Goal: Task Accomplishment & Management: Manage account settings

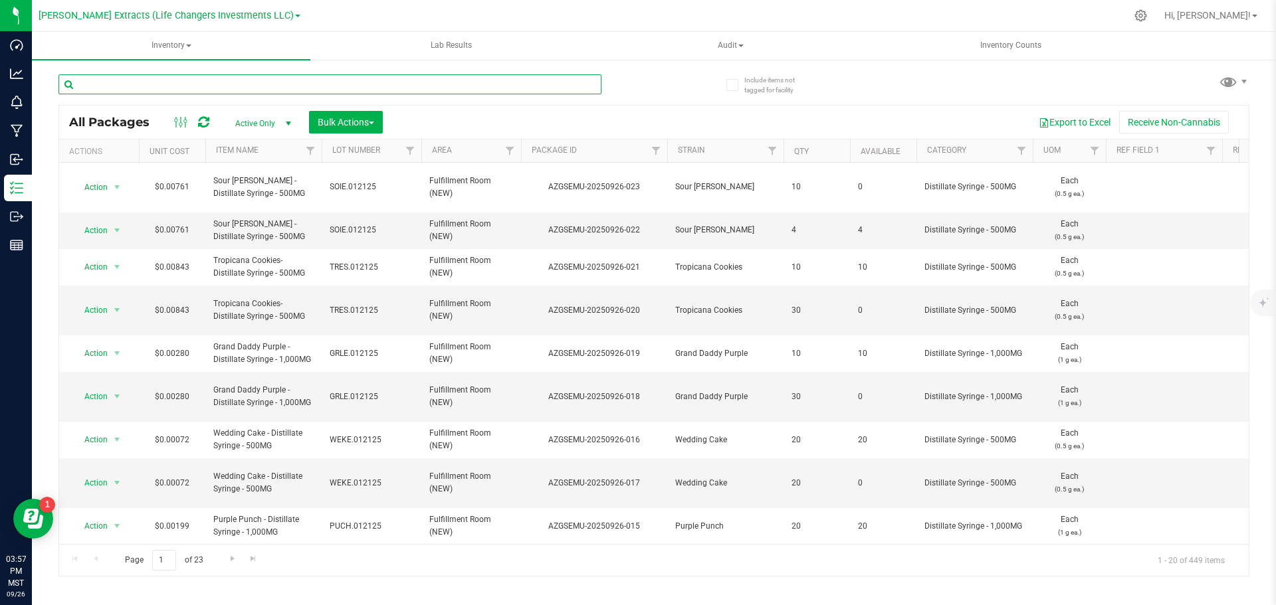
click at [198, 86] on input "text" at bounding box center [329, 84] width 543 height 20
click at [130, 82] on input "text" at bounding box center [329, 84] width 543 height 20
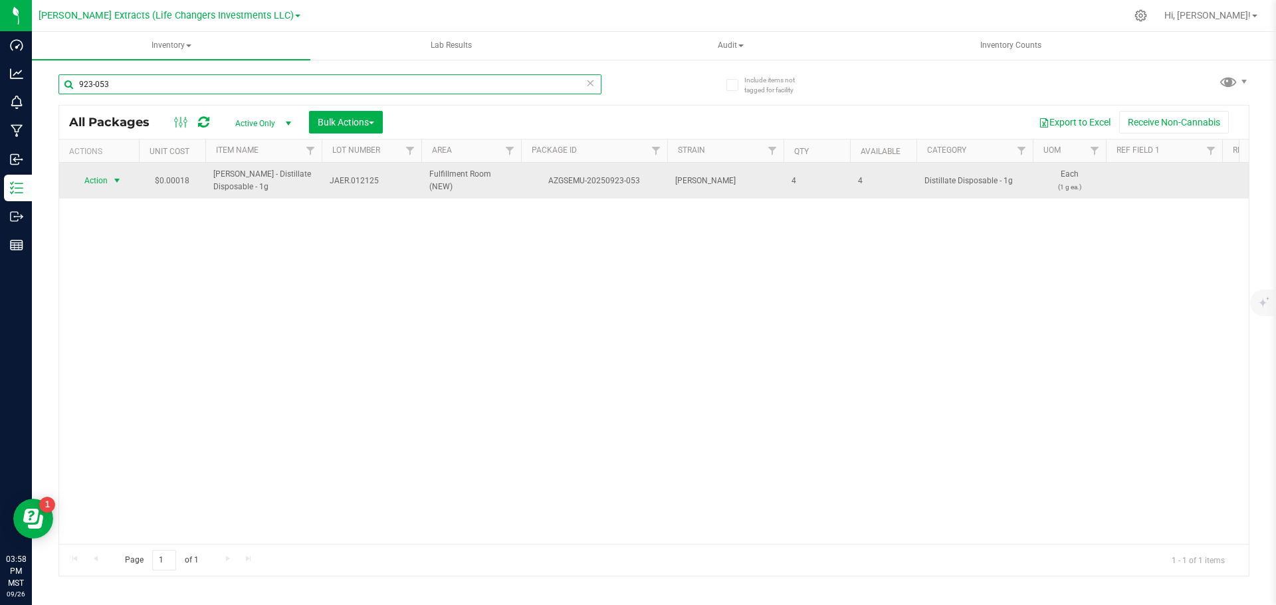
type input "923-053"
click at [92, 179] on span "Action" at bounding box center [90, 180] width 36 height 19
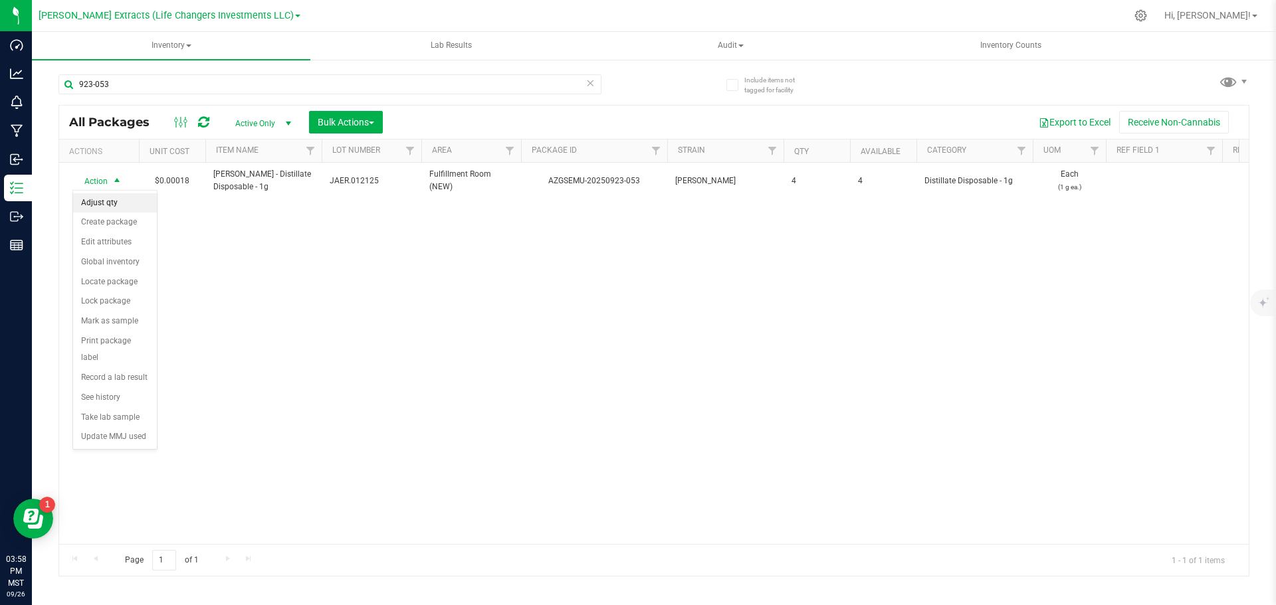
click at [98, 207] on li "Adjust qty" at bounding box center [115, 203] width 84 height 20
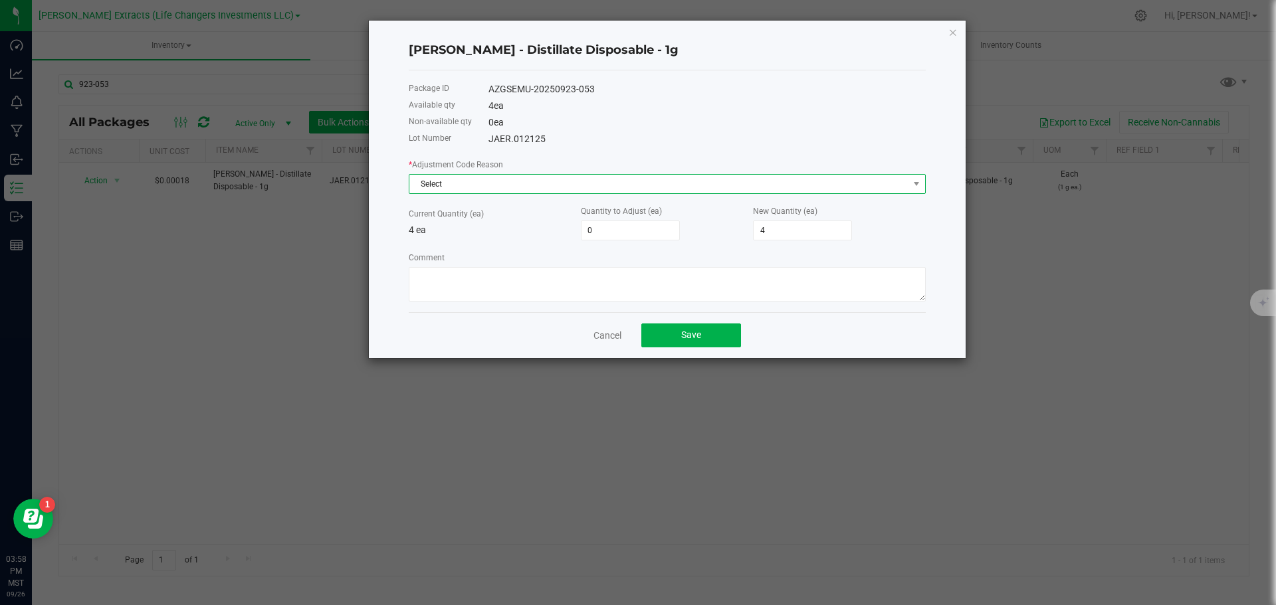
click at [456, 187] on span "Select" at bounding box center [658, 184] width 499 height 19
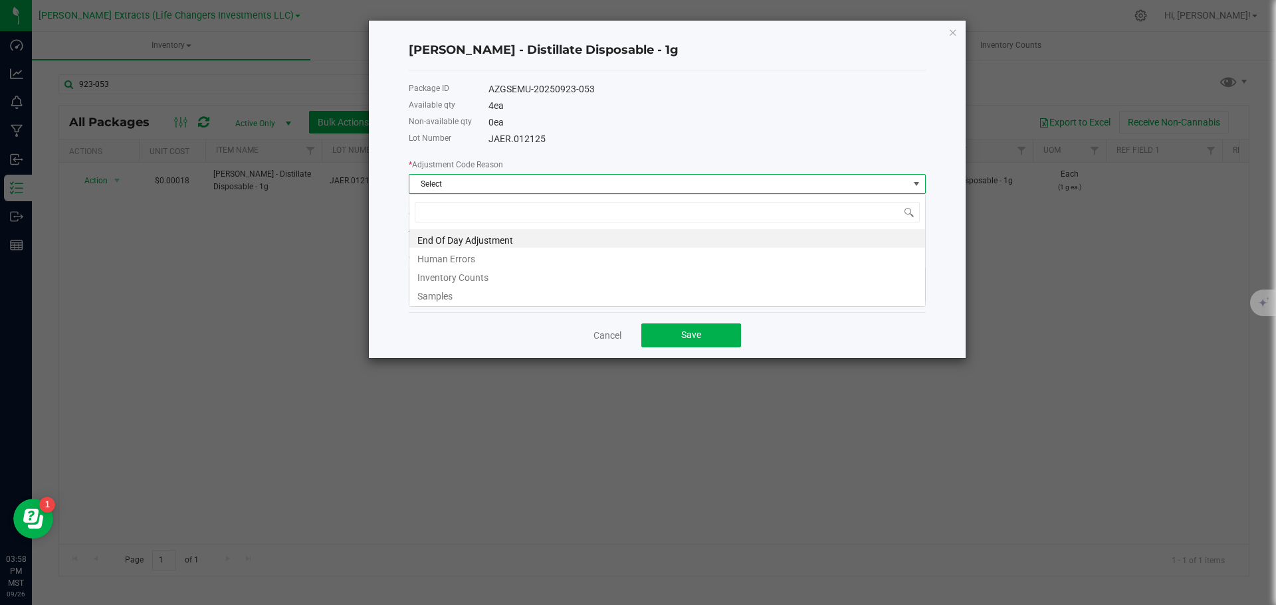
scroll to position [20, 517]
click at [442, 289] on li "Samples" at bounding box center [667, 294] width 516 height 19
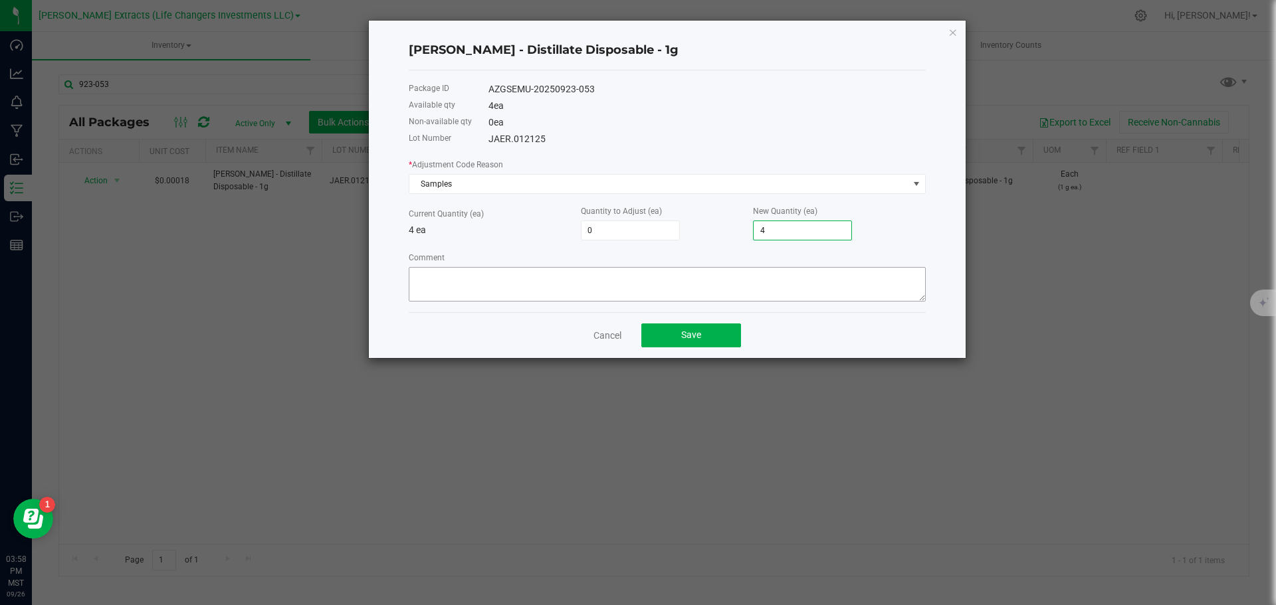
type input "-1"
type input "3"
click at [754, 279] on textarea "Comment" at bounding box center [667, 284] width 517 height 35
drag, startPoint x: 474, startPoint y: 272, endPoint x: 414, endPoint y: 277, distance: 60.6
click at [414, 277] on textarea "Comment" at bounding box center [667, 284] width 517 height 35
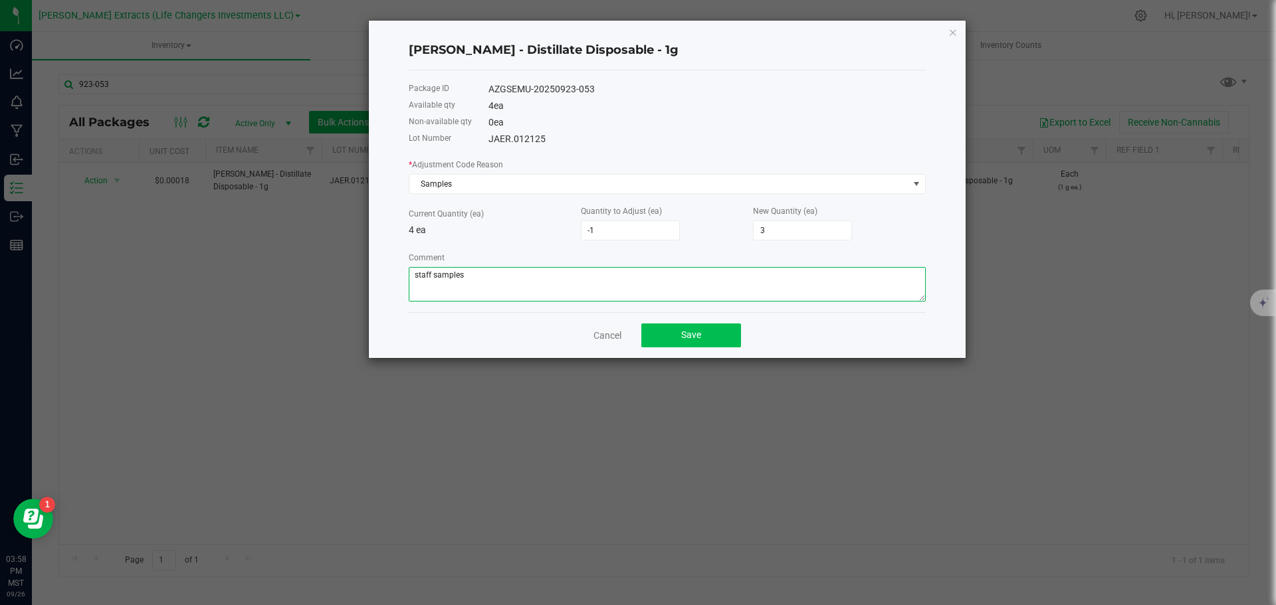
type textarea "staff samples"
click at [683, 329] on button "Save" at bounding box center [691, 336] width 100 height 24
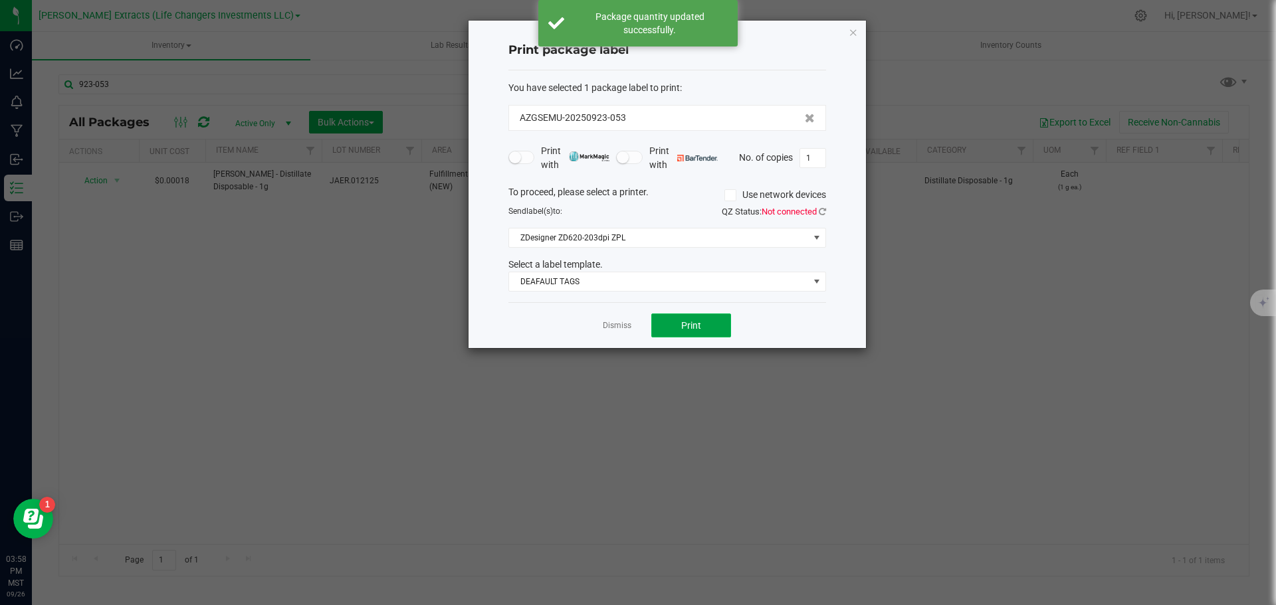
click at [690, 324] on span "Print" at bounding box center [691, 325] width 20 height 11
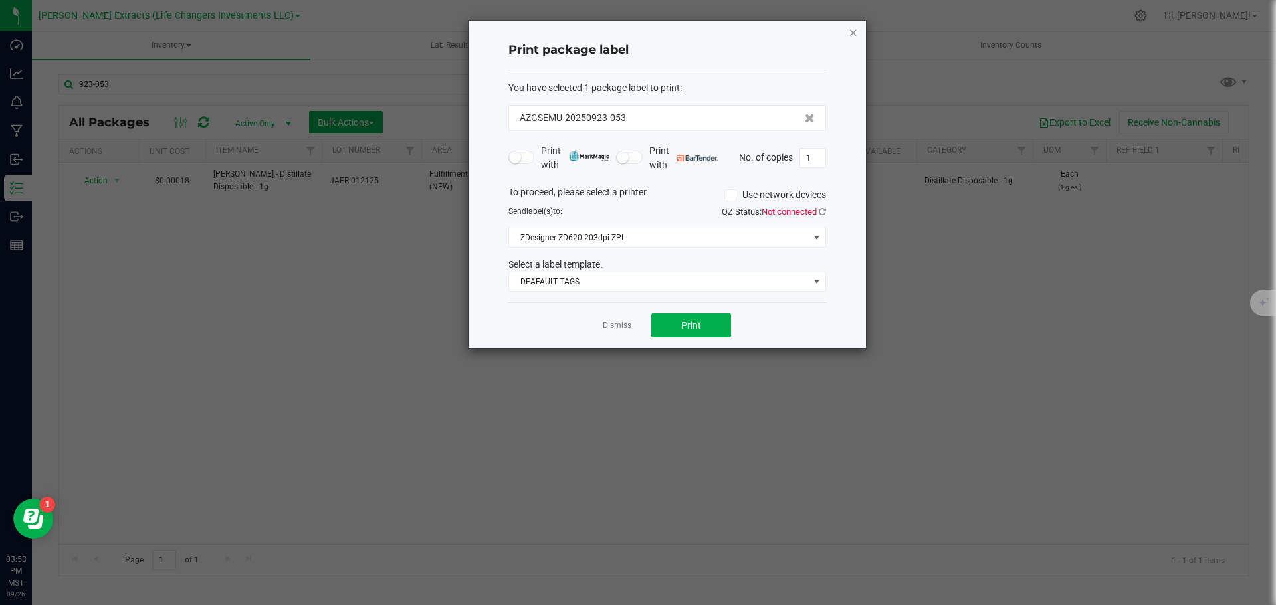
click at [855, 35] on icon "button" at bounding box center [853, 32] width 9 height 16
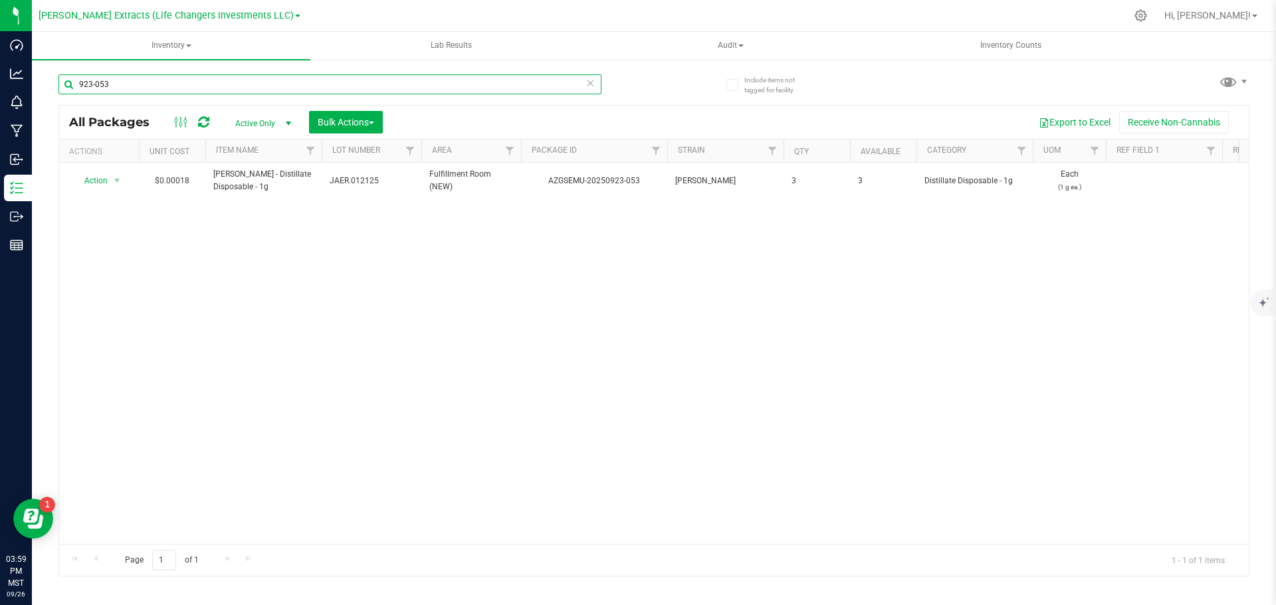
drag, startPoint x: 92, startPoint y: 87, endPoint x: 139, endPoint y: 88, distance: 46.5
click at [139, 88] on input "923-053" at bounding box center [329, 84] width 543 height 20
type input "9"
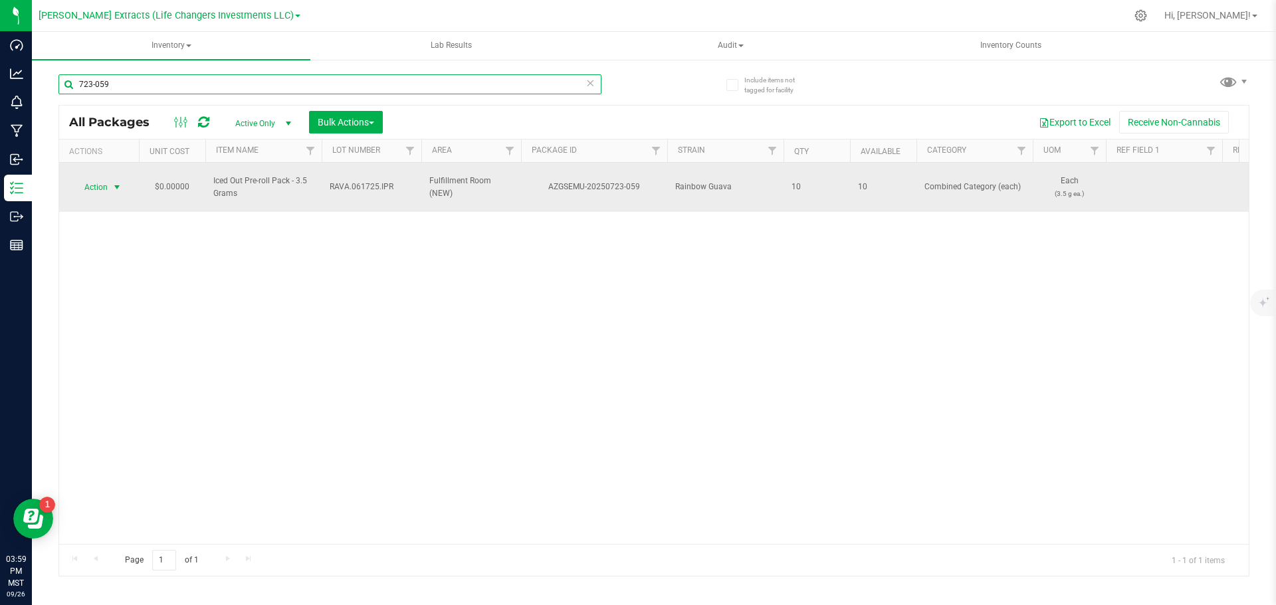
type input "723-059"
click at [94, 179] on span "Action" at bounding box center [90, 187] width 36 height 19
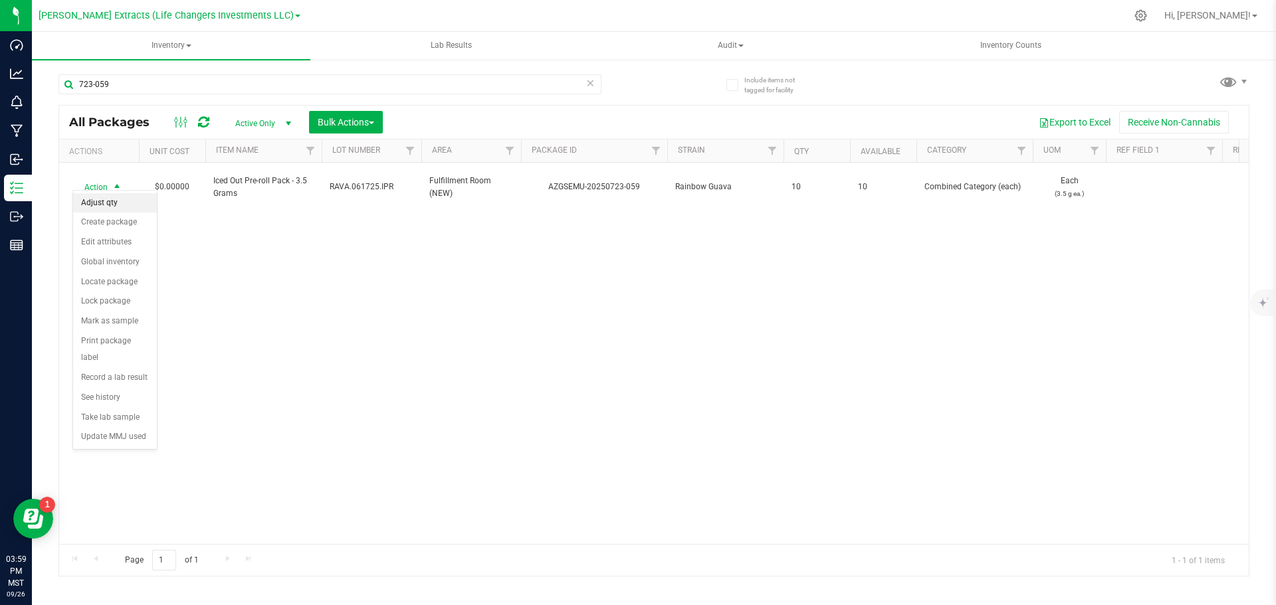
click at [92, 199] on li "Adjust qty" at bounding box center [115, 203] width 84 height 20
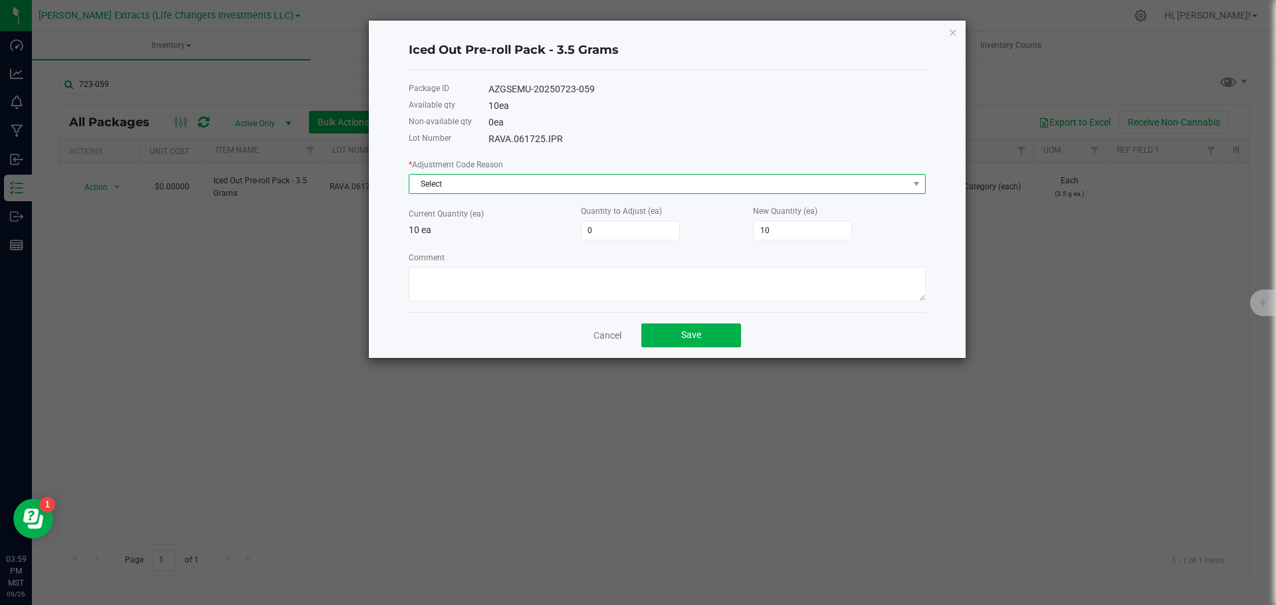
click at [446, 184] on span "Select" at bounding box center [658, 184] width 499 height 19
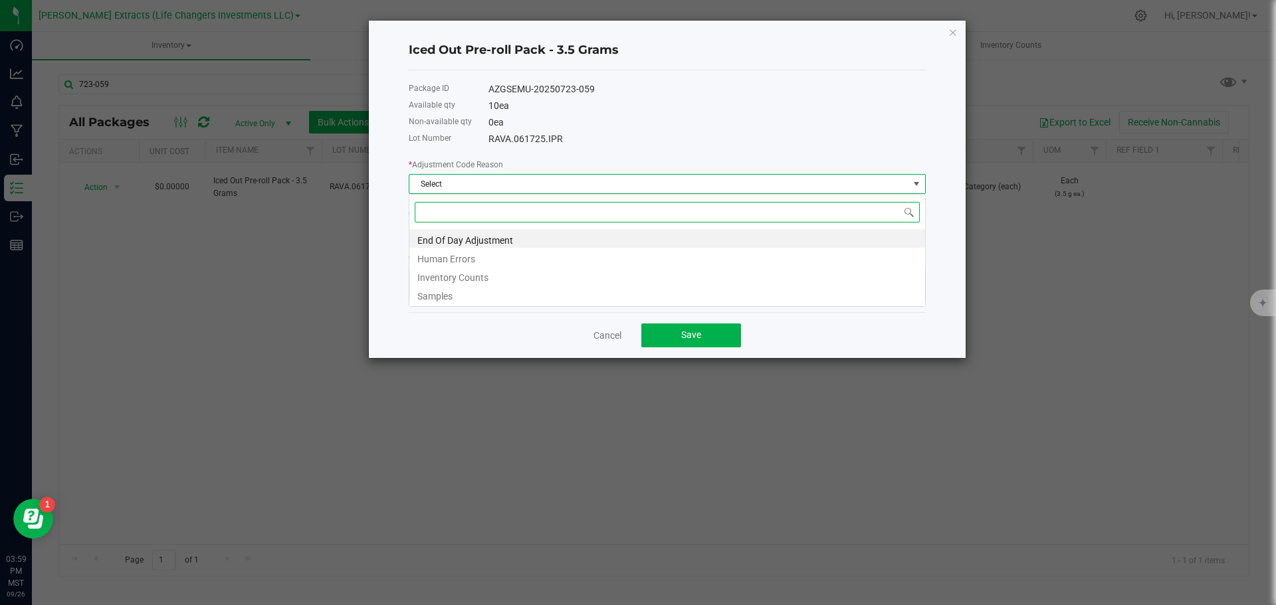
scroll to position [20, 517]
click at [441, 296] on li "Samples" at bounding box center [667, 294] width 516 height 19
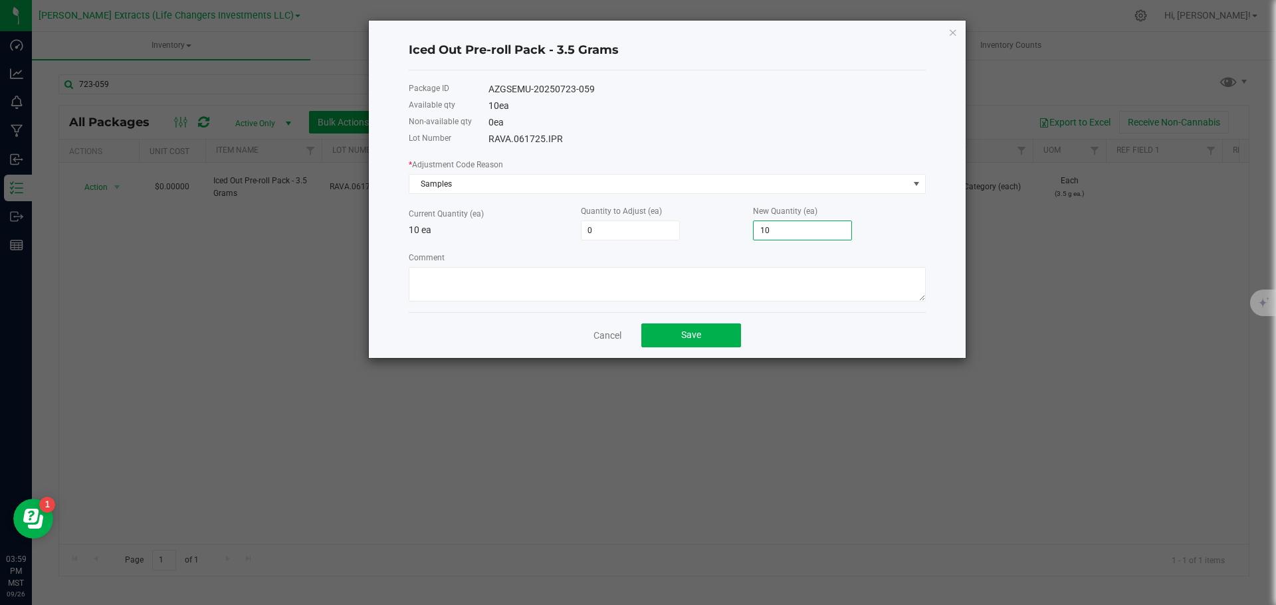
click at [775, 229] on input "10" at bounding box center [803, 230] width 98 height 19
type input "-8"
type input "2"
paste textarea "staff samples"
type textarea "staff samples"
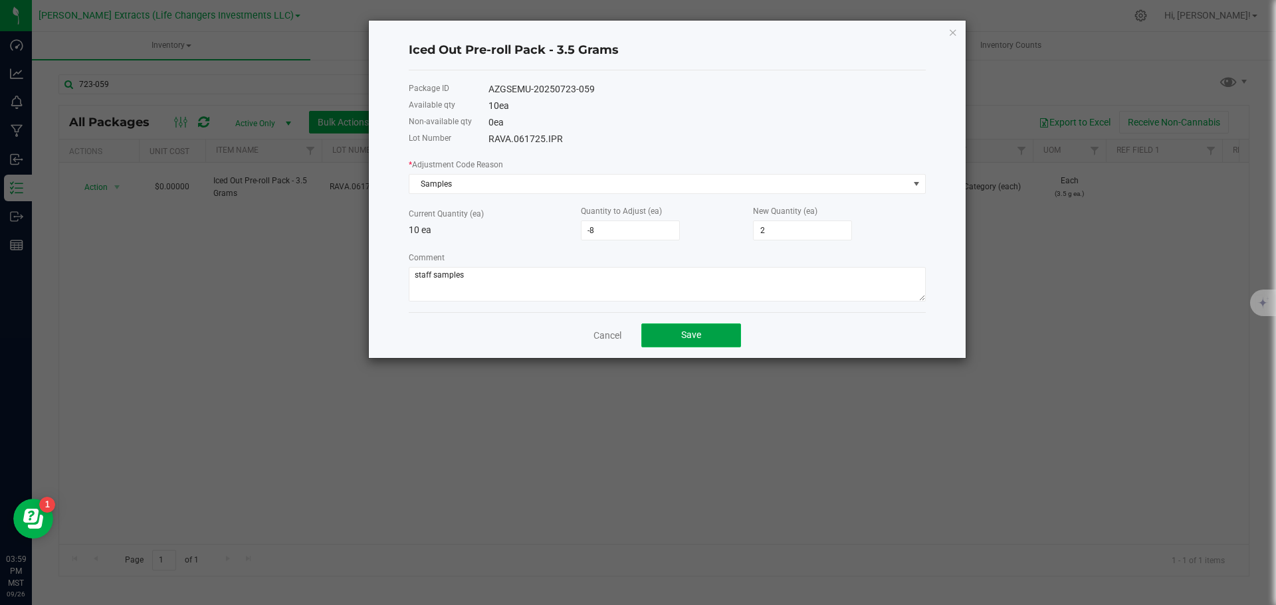
click at [716, 336] on button "Save" at bounding box center [691, 336] width 100 height 24
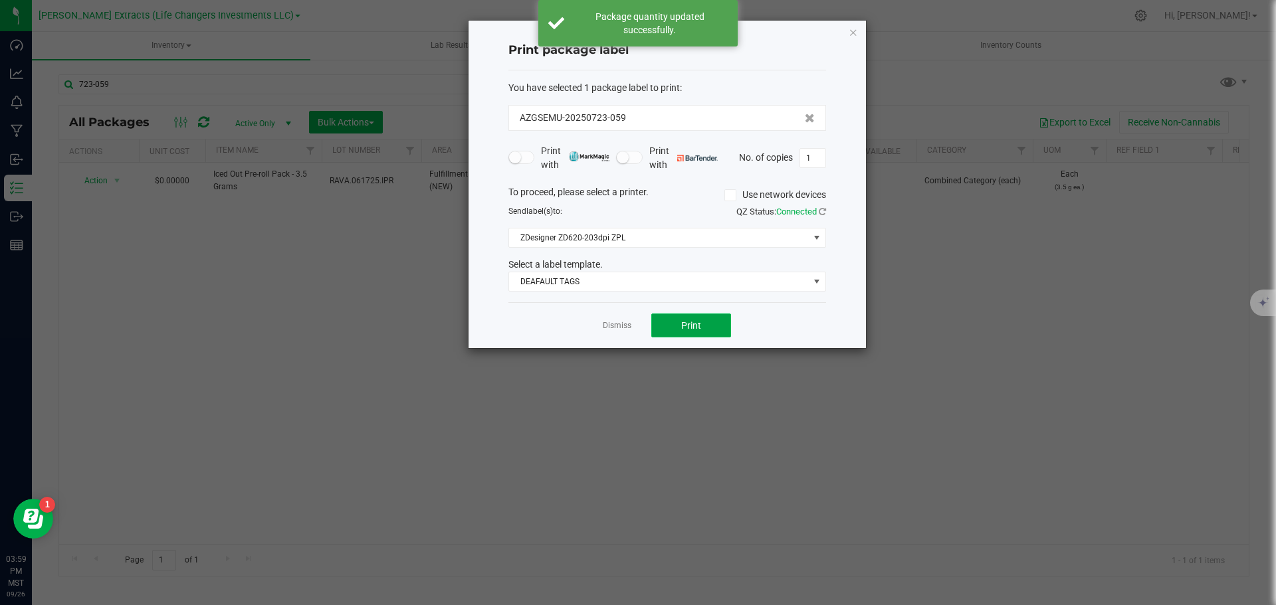
click at [708, 329] on button "Print" at bounding box center [691, 326] width 80 height 24
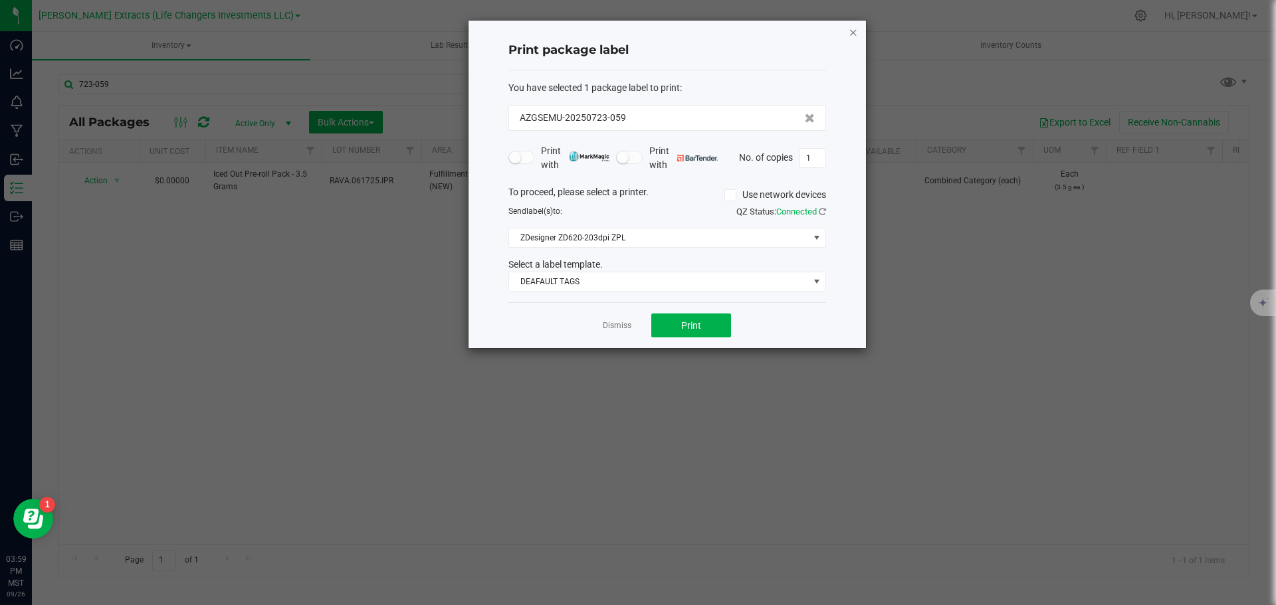
click at [855, 33] on icon "button" at bounding box center [853, 32] width 9 height 16
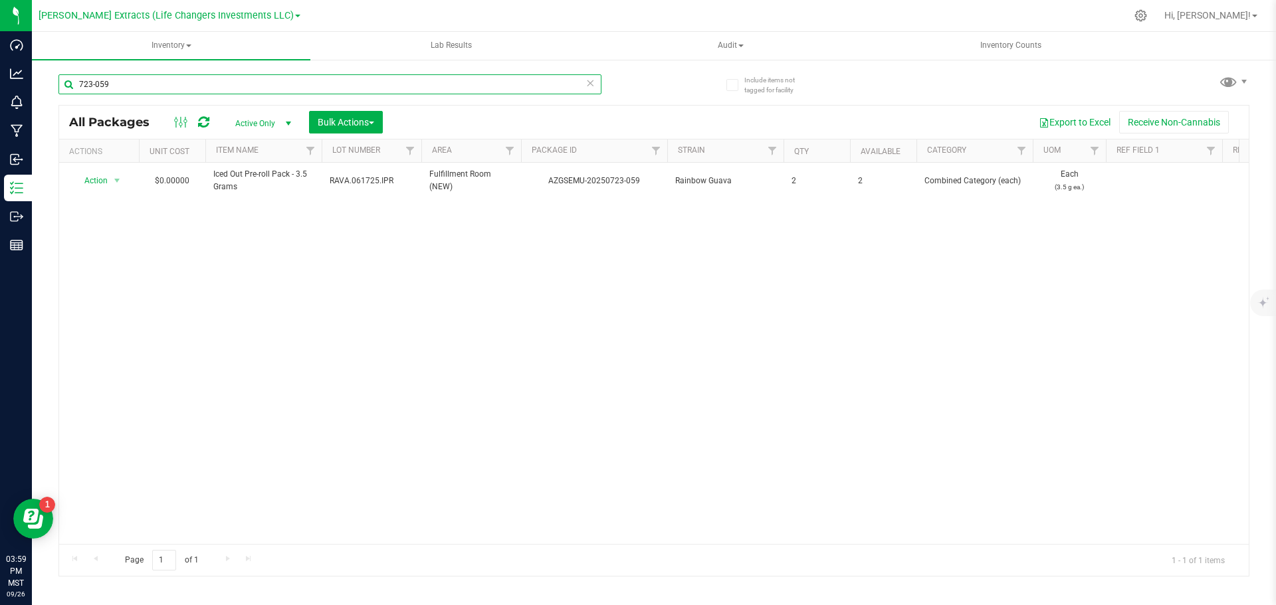
drag, startPoint x: 111, startPoint y: 82, endPoint x: 78, endPoint y: 79, distance: 33.4
click at [78, 79] on input "723-059" at bounding box center [329, 84] width 543 height 20
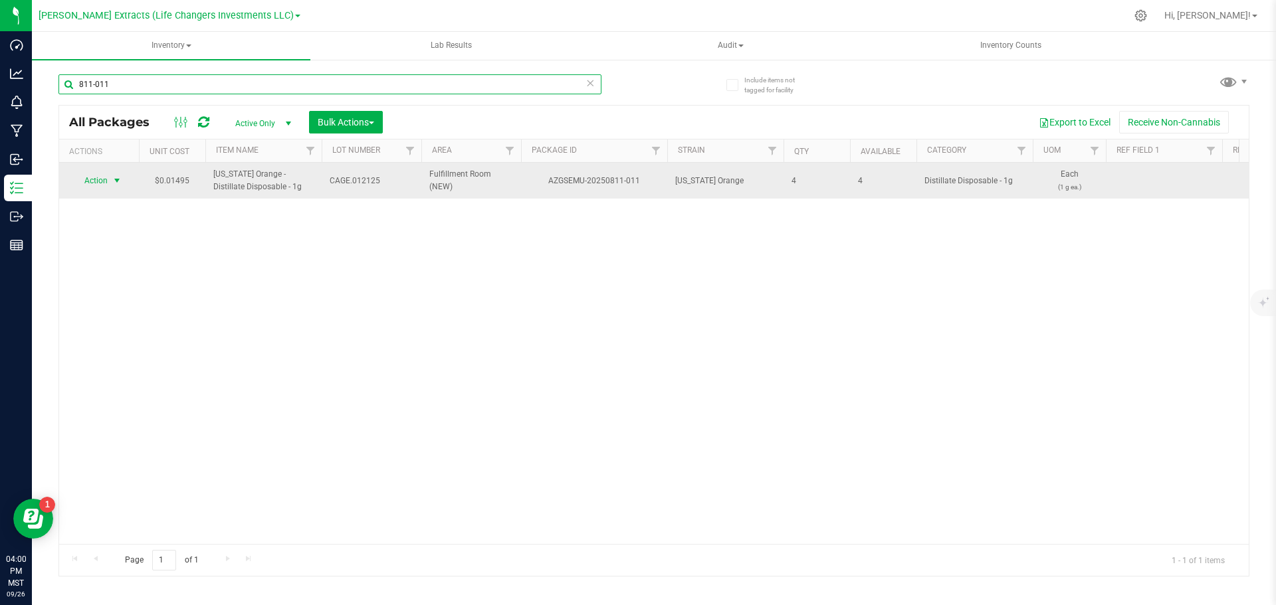
type input "811-011"
click at [112, 185] on span "select" at bounding box center [117, 180] width 11 height 11
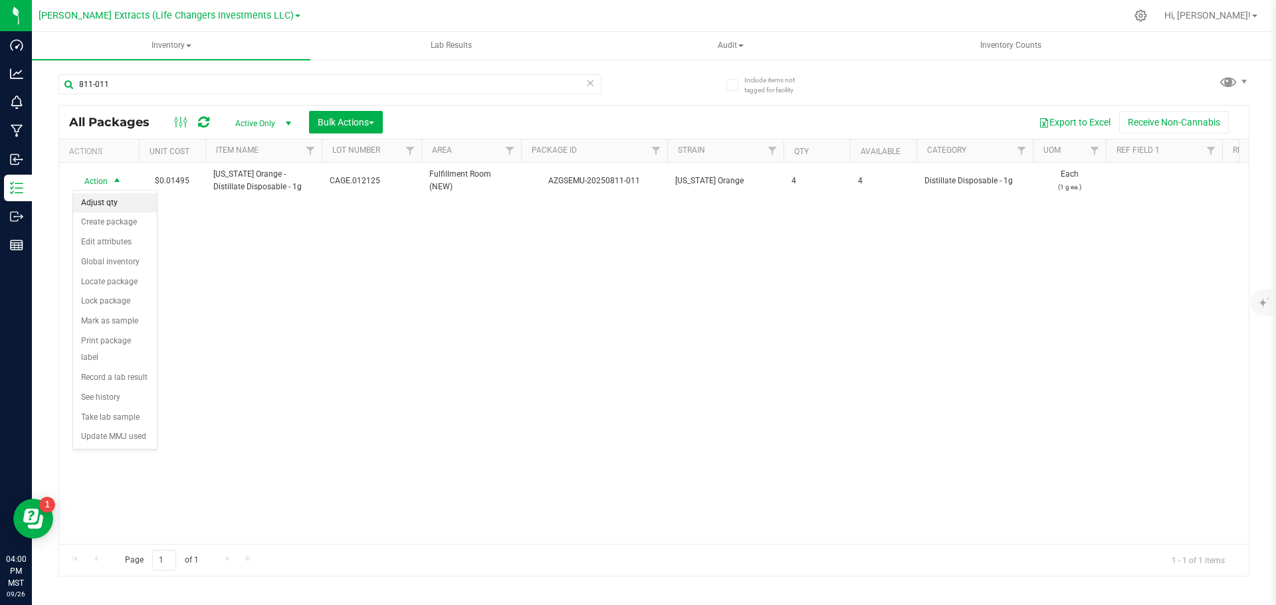
click at [110, 203] on li "Adjust qty" at bounding box center [115, 203] width 84 height 20
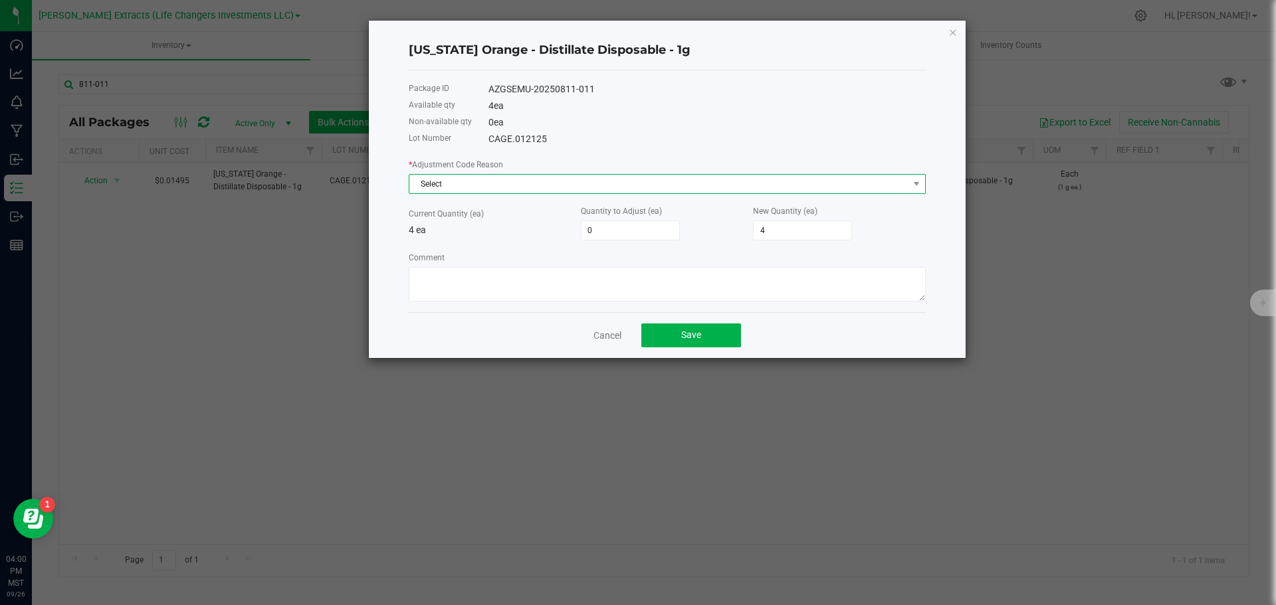
click at [472, 176] on span "Select" at bounding box center [658, 184] width 499 height 19
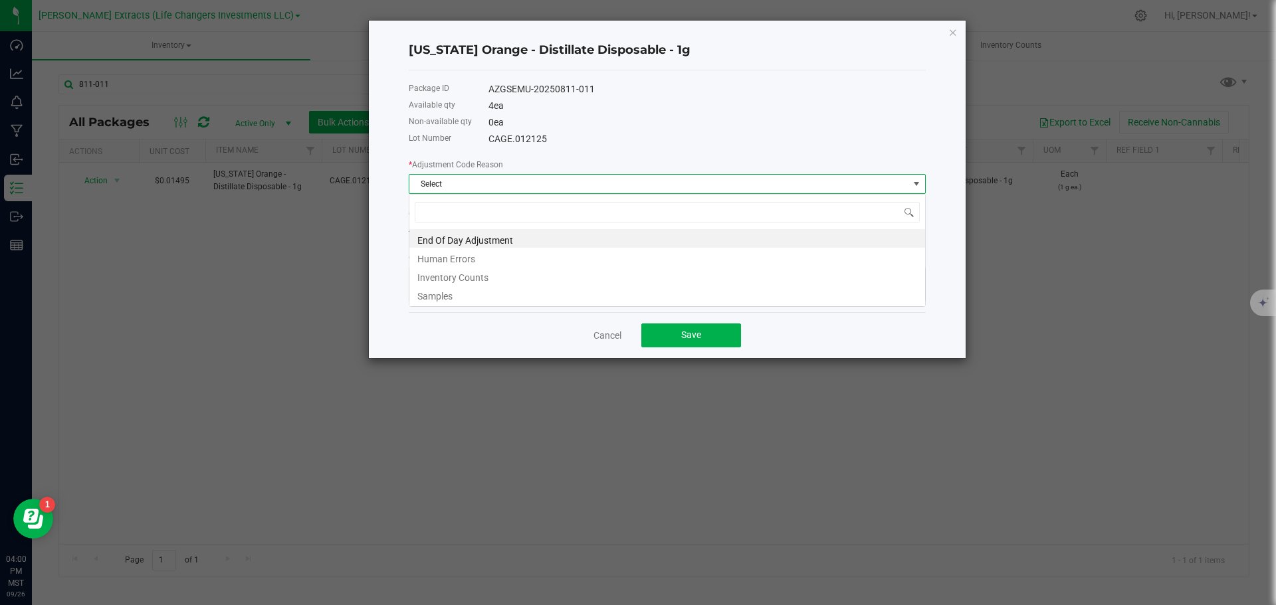
scroll to position [20, 517]
click at [437, 299] on li "Samples" at bounding box center [667, 294] width 516 height 19
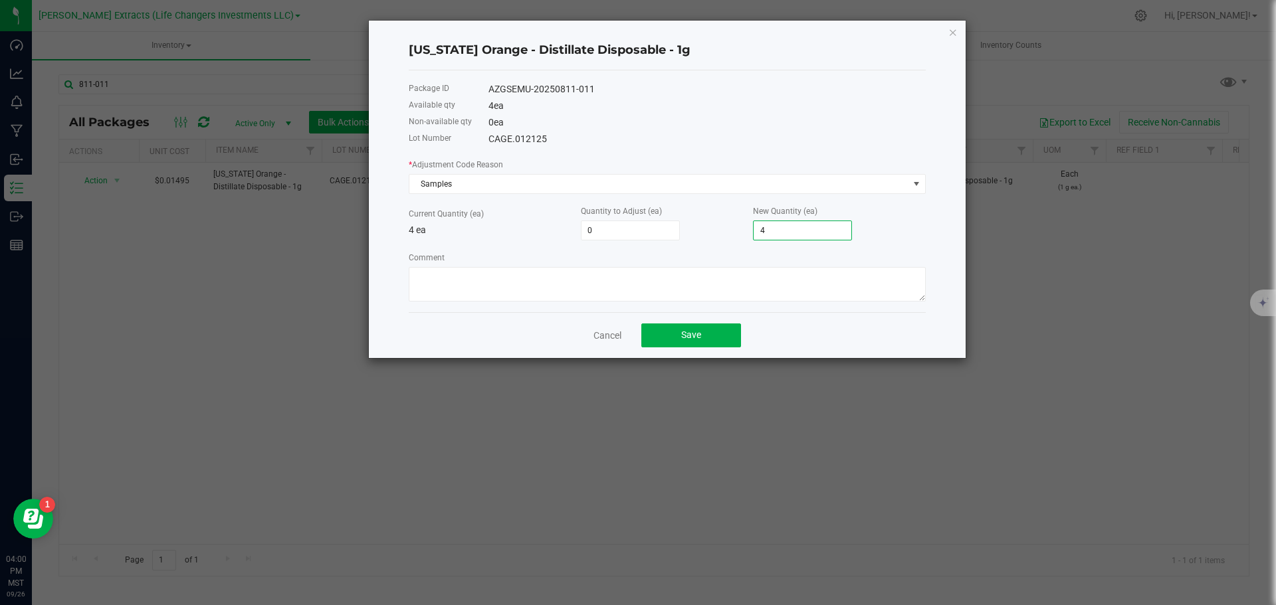
click at [775, 236] on input "4" at bounding box center [803, 230] width 98 height 19
type input "-3"
type input "1"
click at [677, 334] on button "Save" at bounding box center [691, 336] width 100 height 24
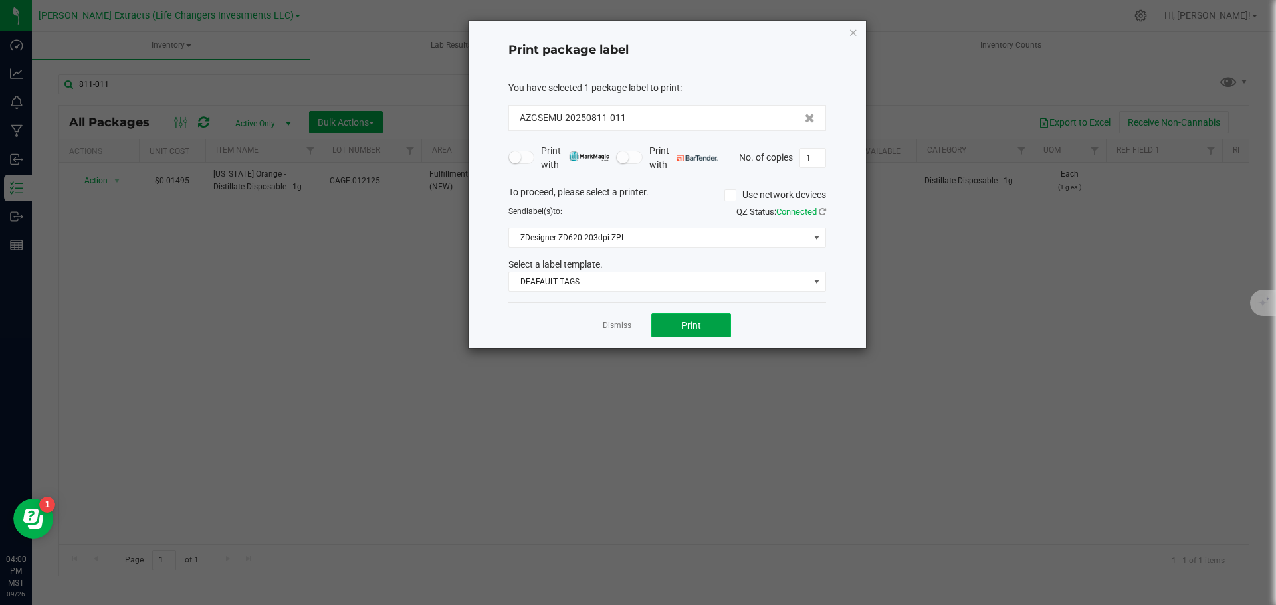
click at [686, 326] on span "Print" at bounding box center [691, 325] width 20 height 11
click at [854, 31] on icon "button" at bounding box center [853, 32] width 9 height 16
